Goal: Task Accomplishment & Management: Use online tool/utility

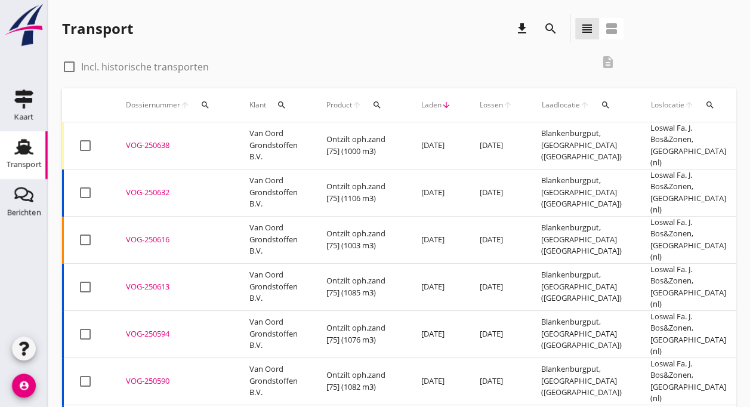
click at [154, 144] on div "VOG-250638" at bounding box center [173, 146] width 95 height 12
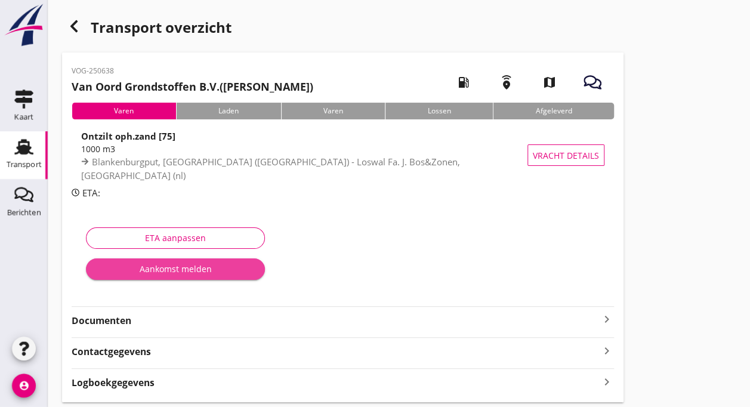
click at [155, 269] on div "Aankomst melden" at bounding box center [175, 268] width 160 height 13
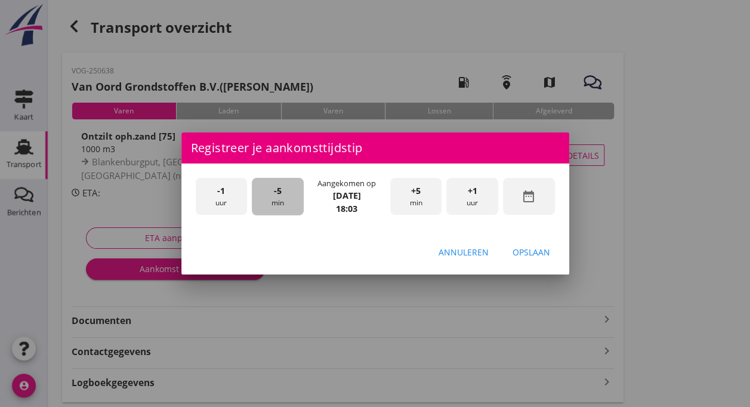
drag, startPoint x: 283, startPoint y: 206, endPoint x: 291, endPoint y: 211, distance: 9.6
click at [291, 211] on div "-5 min" at bounding box center [278, 197] width 52 height 38
click at [419, 201] on div "+5 min" at bounding box center [416, 197] width 52 height 38
click at [529, 250] on div "Opslaan" at bounding box center [531, 252] width 38 height 13
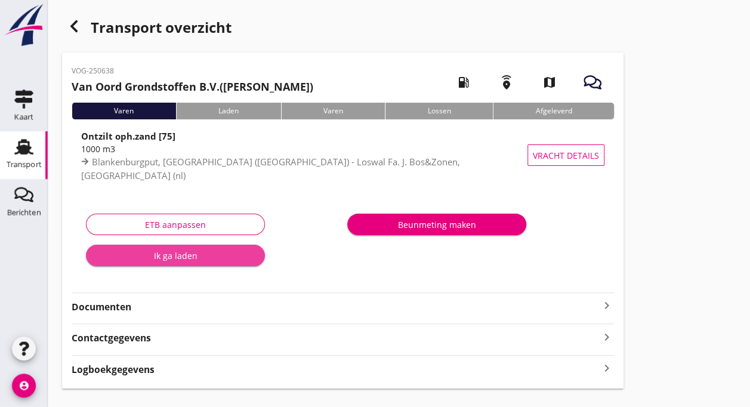
click at [179, 254] on div "Ik ga laden" at bounding box center [175, 255] width 160 height 13
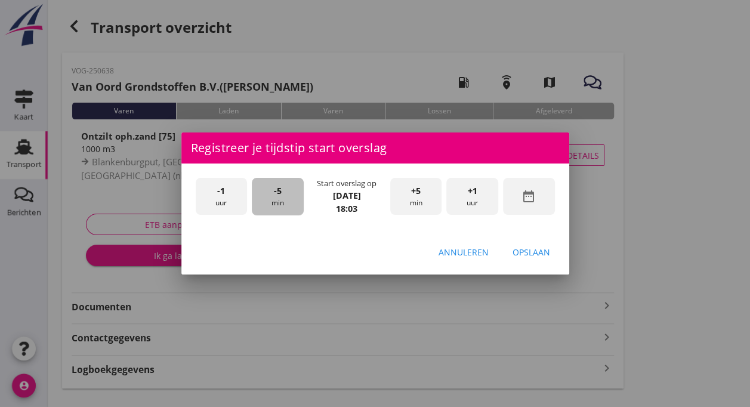
click at [276, 191] on span "-5" at bounding box center [278, 190] width 8 height 13
click at [410, 198] on div "+5 min" at bounding box center [416, 197] width 52 height 38
click at [525, 255] on div "Opslaan" at bounding box center [531, 252] width 38 height 13
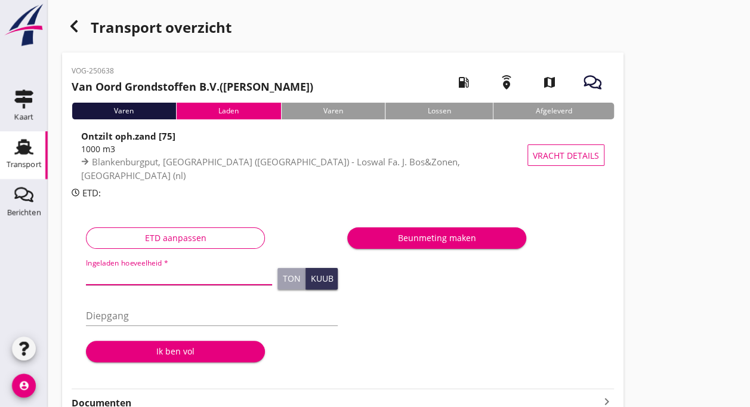
click at [114, 270] on input "Ingeladen hoeveelheid *" at bounding box center [179, 274] width 186 height 19
type input "1003"
click at [117, 318] on input "Diepgang" at bounding box center [212, 315] width 252 height 19
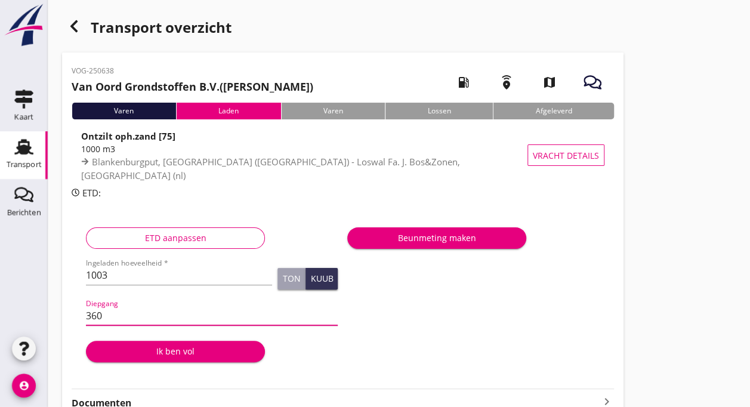
type input "360"
